Goal: Download file/media

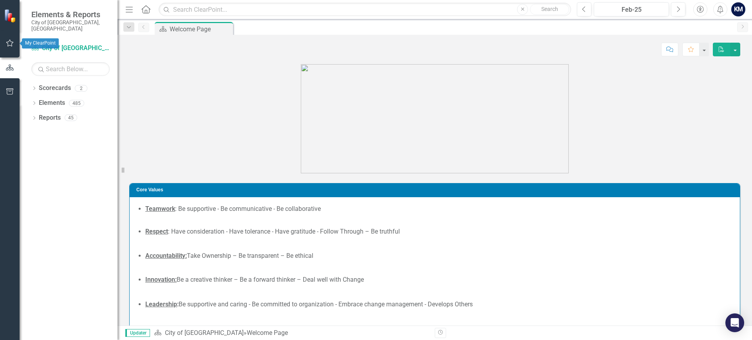
click at [13, 43] on icon "button" at bounding box center [9, 43] width 7 height 7
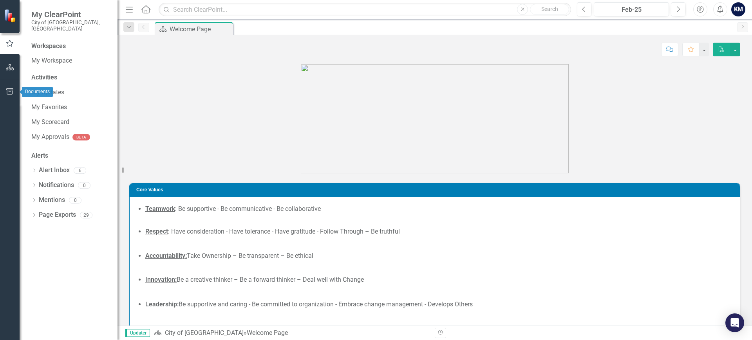
click at [8, 90] on icon "button" at bounding box center [10, 91] width 8 height 6
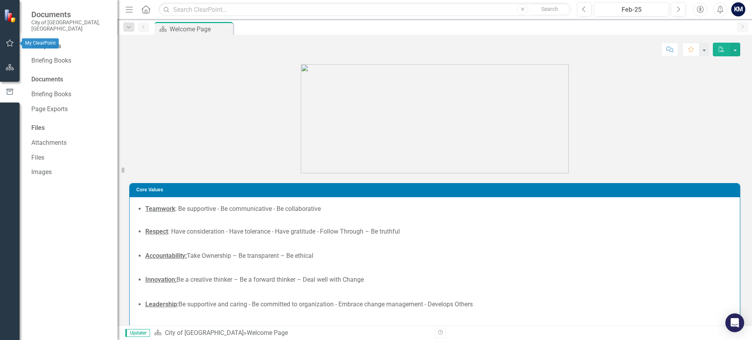
click at [9, 39] on button "button" at bounding box center [10, 43] width 18 height 16
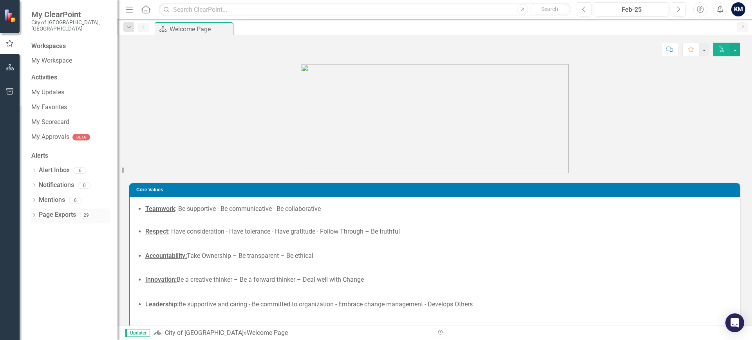
click at [34, 213] on div "Dropdown" at bounding box center [33, 216] width 5 height 7
click at [58, 250] on link "PDF KPIs" at bounding box center [72, 257] width 74 height 14
click at [10, 43] on icon "button" at bounding box center [9, 43] width 9 height 7
click at [49, 103] on link "My Favorites" at bounding box center [70, 107] width 78 height 9
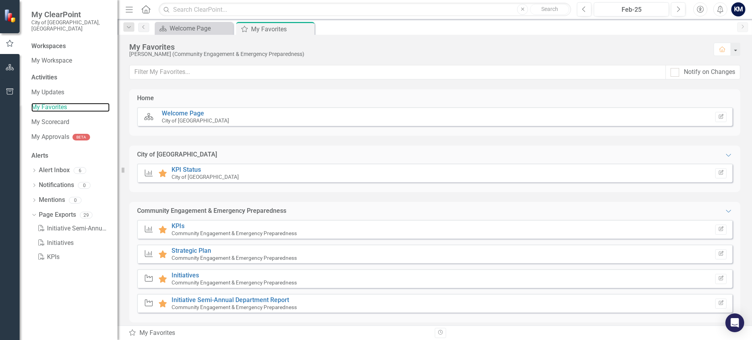
scroll to position [7, 0]
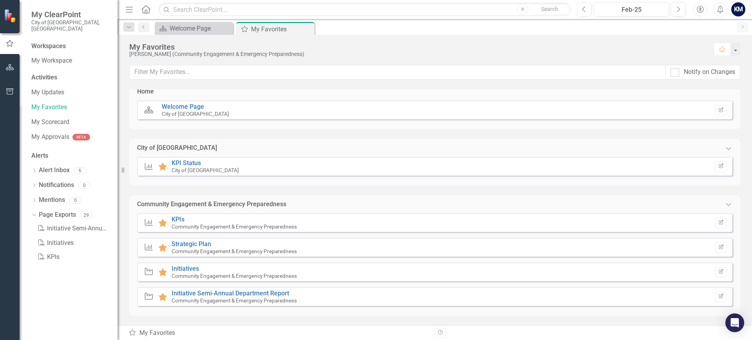
click at [171, 216] on div "KPI Favorite KPIs Community Engagement & Emergency Preparedness" at bounding box center [222, 223] width 157 height 14
click at [179, 218] on link "KPIs" at bounding box center [177, 219] width 13 height 7
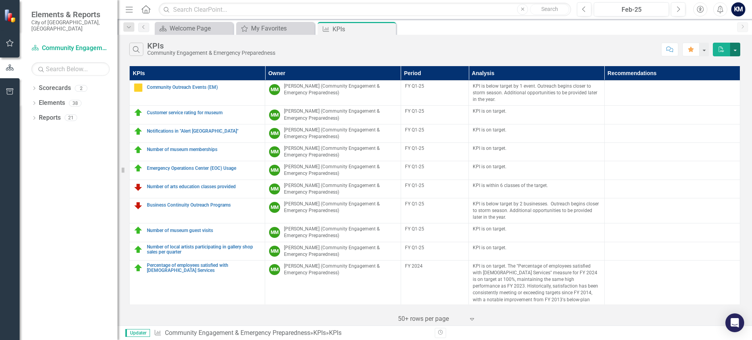
click at [735, 48] on button "button" at bounding box center [735, 50] width 10 height 14
click at [717, 63] on link "PDF Export to PDF" at bounding box center [709, 64] width 62 height 14
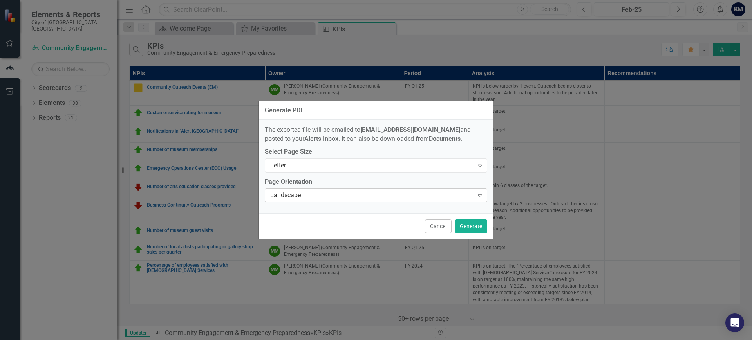
click at [479, 195] on icon "Expand" at bounding box center [480, 195] width 8 height 6
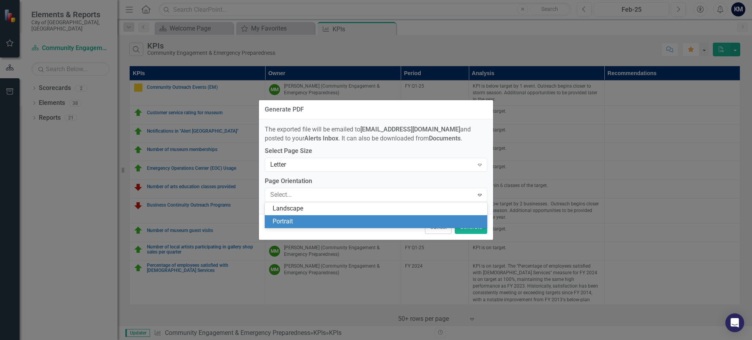
click at [305, 221] on div "Portrait" at bounding box center [377, 221] width 210 height 9
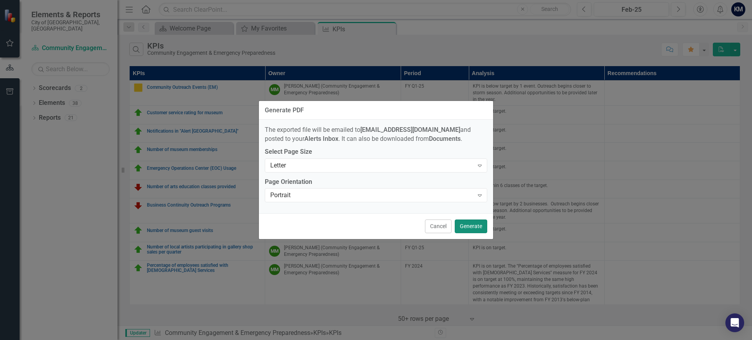
click at [468, 224] on button "Generate" at bounding box center [471, 227] width 32 height 14
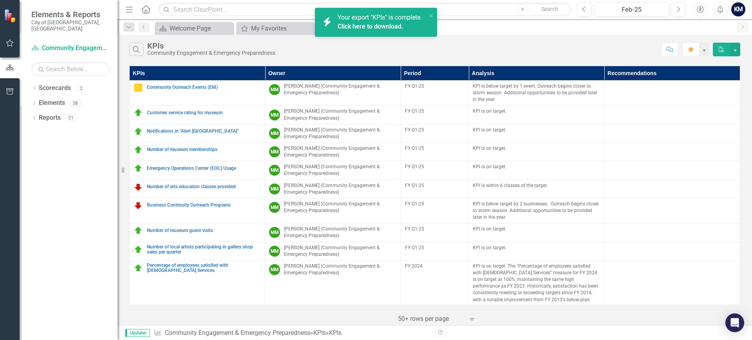
click at [366, 27] on link "Click here to download." at bounding box center [370, 26] width 66 height 7
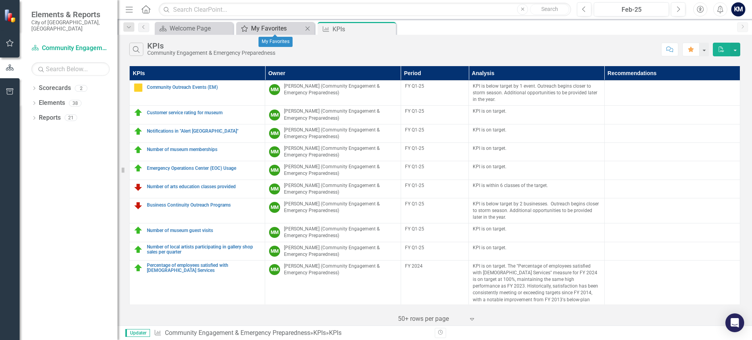
click at [280, 27] on div "My Favorites" at bounding box center [277, 28] width 52 height 10
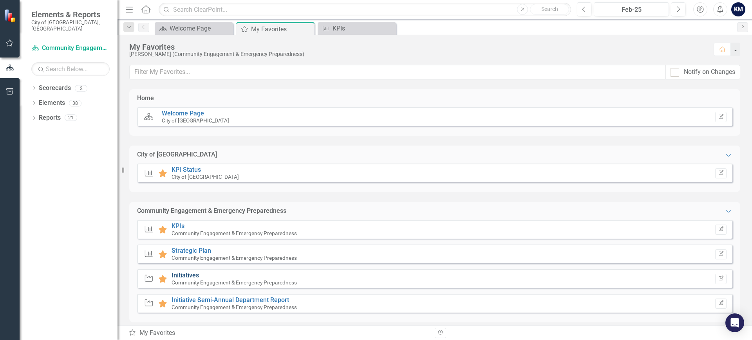
click at [190, 276] on link "Initiatives" at bounding box center [184, 275] width 27 height 7
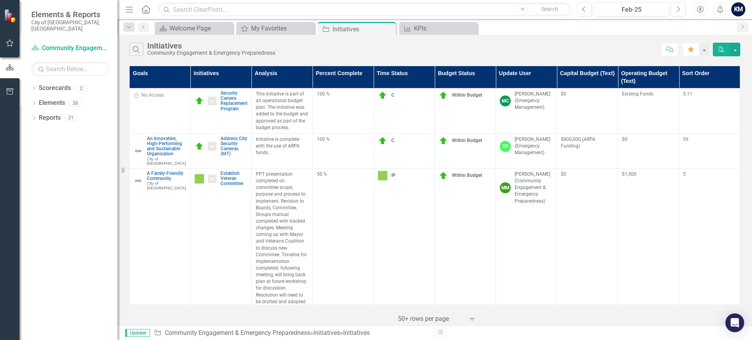
click at [719, 52] on button "PDF" at bounding box center [720, 50] width 17 height 14
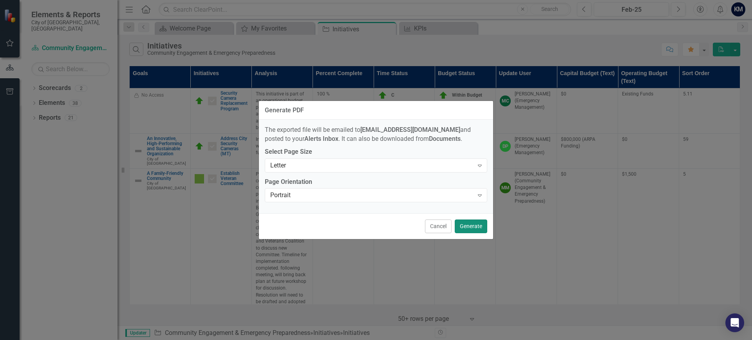
click at [471, 222] on button "Generate" at bounding box center [471, 227] width 32 height 14
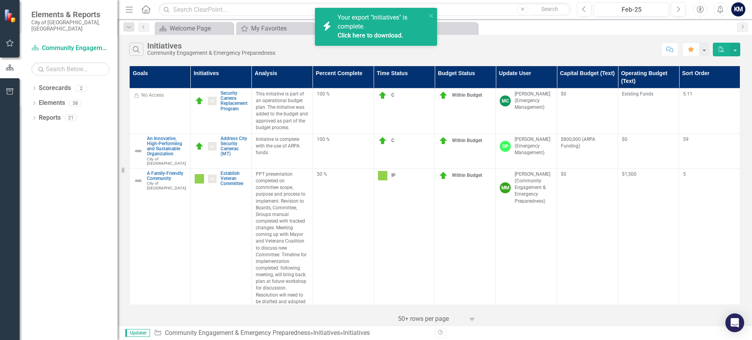
click at [360, 33] on link "Click here to download." at bounding box center [370, 35] width 66 height 7
click at [277, 27] on div "My Favorites" at bounding box center [277, 28] width 52 height 10
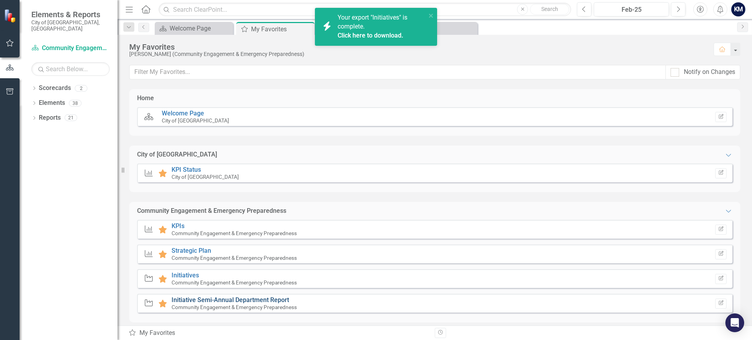
click at [272, 301] on link "Initiative Semi-Annual Department Report" at bounding box center [229, 299] width 117 height 7
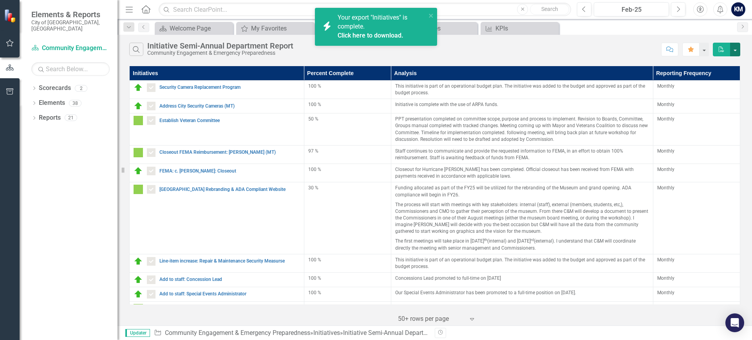
click at [735, 48] on button "button" at bounding box center [735, 50] width 10 height 14
click at [710, 63] on link "PDF Export to PDF" at bounding box center [709, 64] width 62 height 14
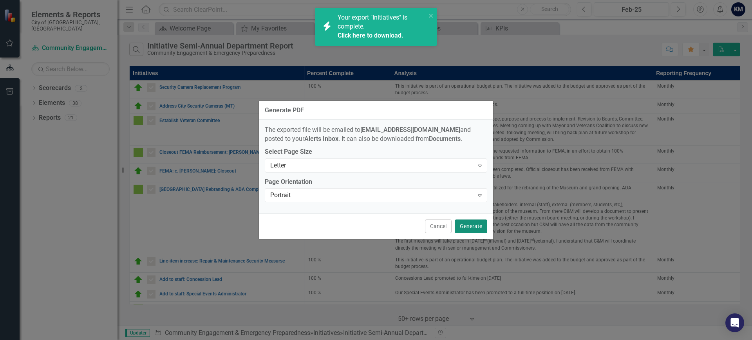
click at [468, 227] on button "Generate" at bounding box center [471, 227] width 32 height 14
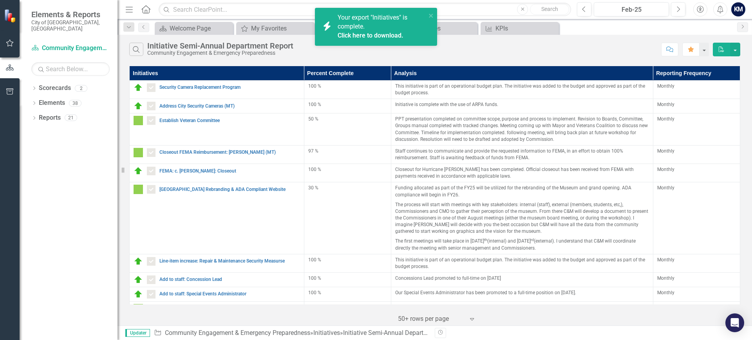
click at [399, 34] on link "Click here to download." at bounding box center [370, 35] width 66 height 7
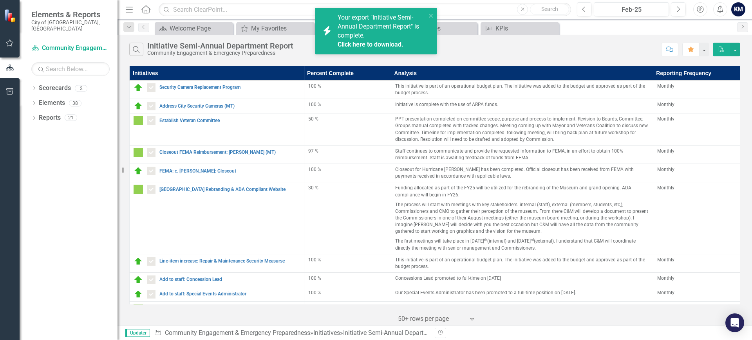
click at [382, 43] on link "Click here to download." at bounding box center [370, 44] width 66 height 7
